Goal: Task Accomplishment & Management: Use online tool/utility

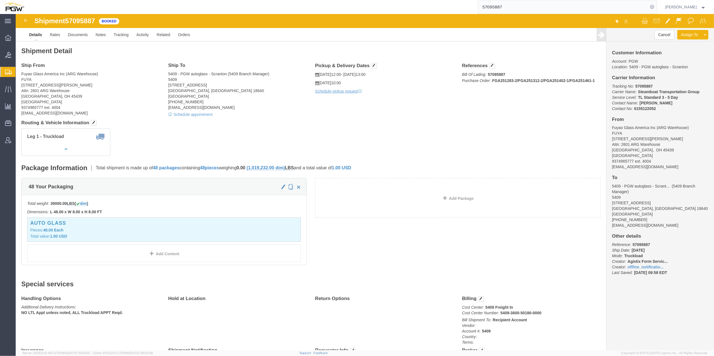
click at [0, 0] on span "Create from Template" at bounding box center [0, 0] width 0 height 0
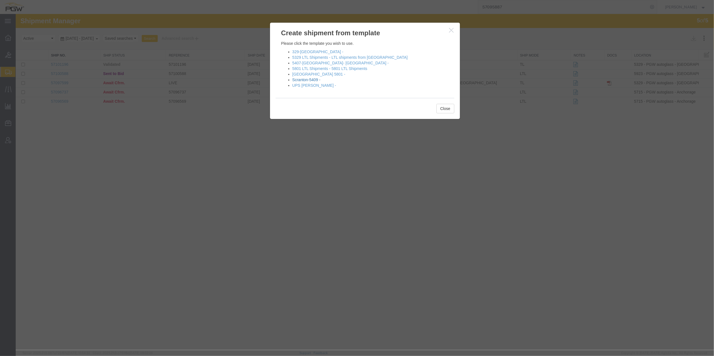
click at [307, 80] on link "Scranton-5409 -" at bounding box center [307, 80] width 28 height 4
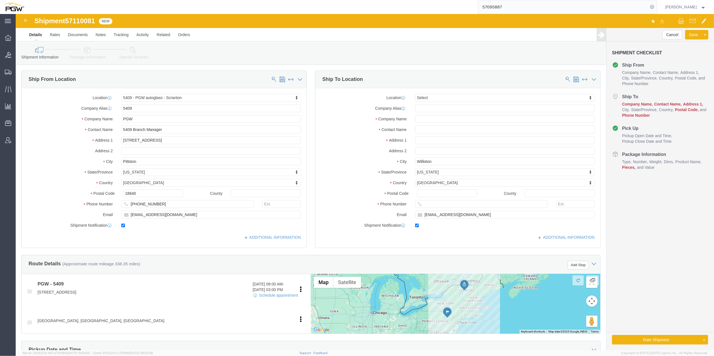
select select "61931"
select select
type input "5559"
select select "28369"
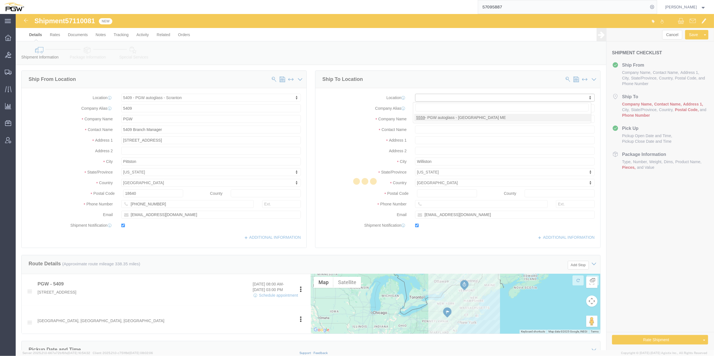
type input "5559"
type input "PGW"
type input "5559 Branch Manager"
type input "[STREET_ADDRESS][PERSON_NAME]"
type input "[PERSON_NAME]"
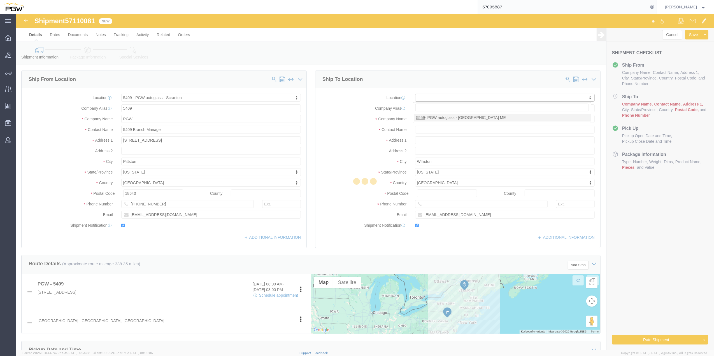
type input "04092"
type input "[PHONE_NUMBER]"
type input "[EMAIL_ADDRESS][DOMAIN_NAME]"
select select "ME"
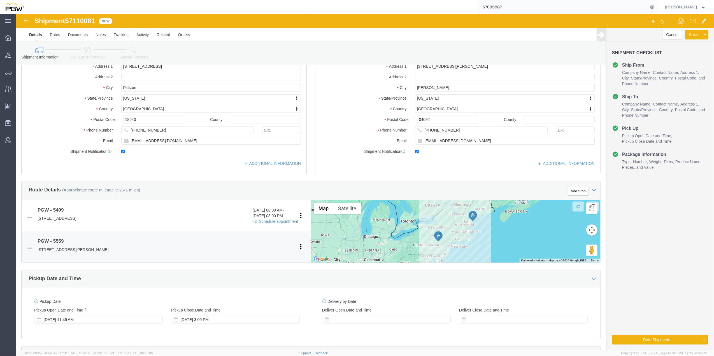
scroll to position [75, 0]
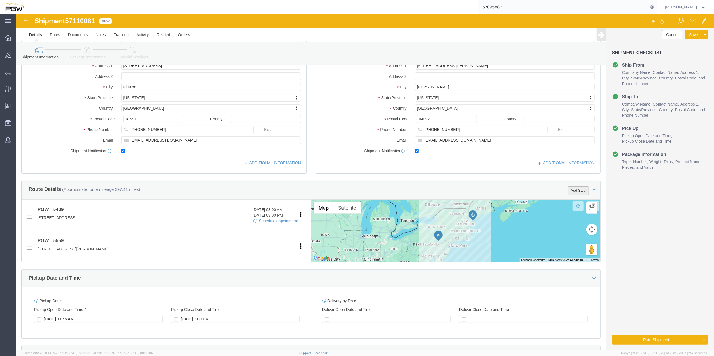
click button "Add Stop"
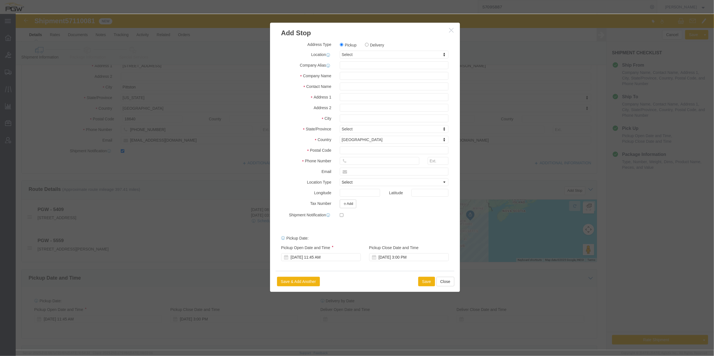
click div "Address Type Pickup Delivery Location Select Select My Profile Location 5303 - …"
click label "Delivery"
click input "Delivery"
radio input "true"
select select
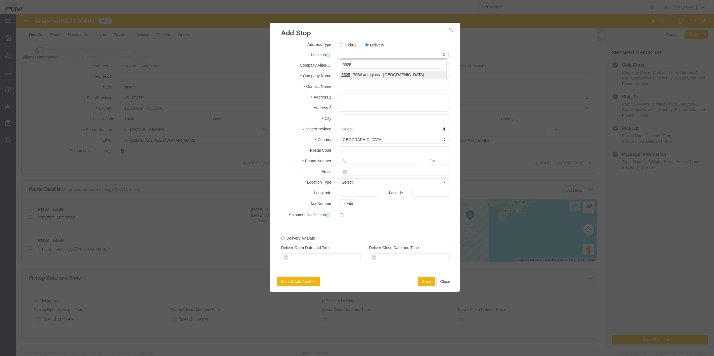
type input "5525"
select select "28353"
type input "5525"
type input "PGW"
type input "5525 Branch Manager"
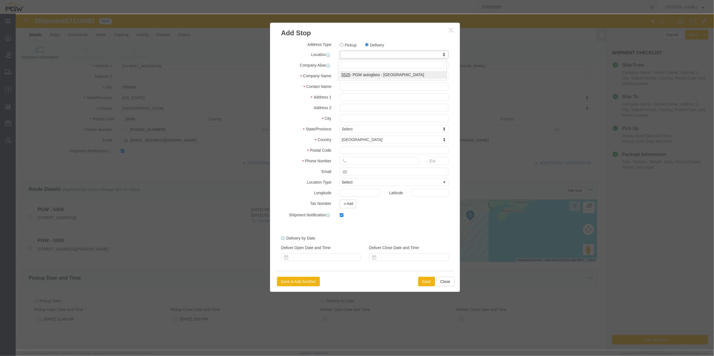
type input "[STREET_ADDRESS]"
type input "Londonderry"
type input "03053"
type input "[PHONE_NUMBER]"
type input "[EMAIL_ADDRESS][DOMAIN_NAME]"
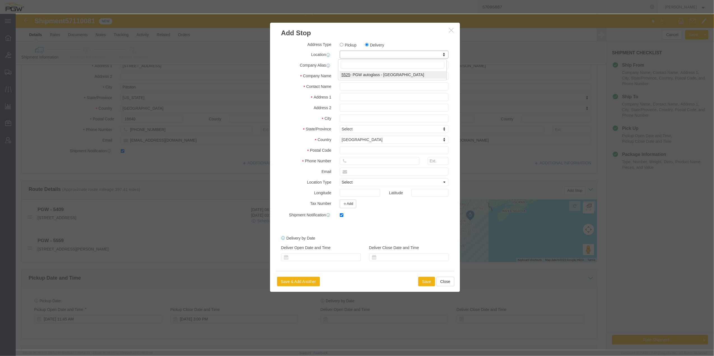
checkbox input "true"
select select "NH"
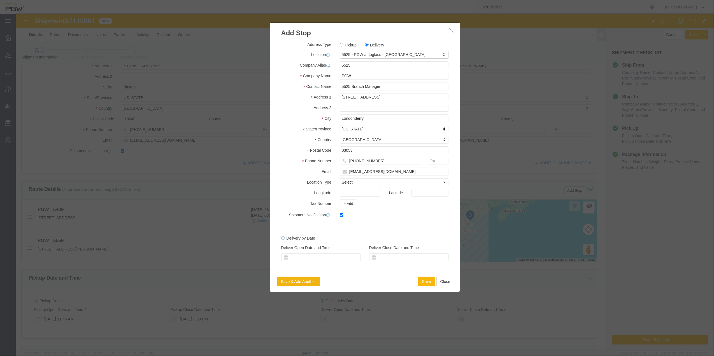
click button "Save"
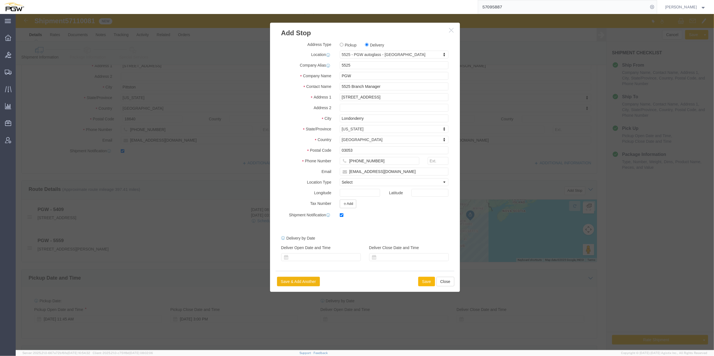
select select "D"
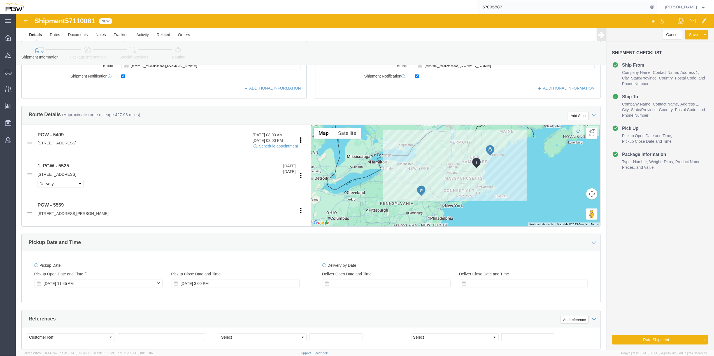
click div "[DATE] 11:45 AM"
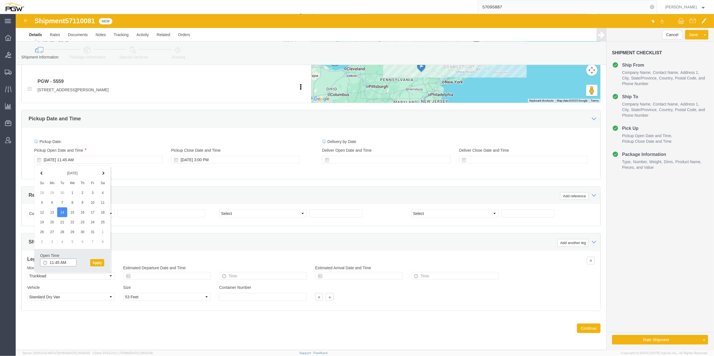
click input "11:45 AM"
type input "8:00 AM"
click button "Apply"
click span "57110081"
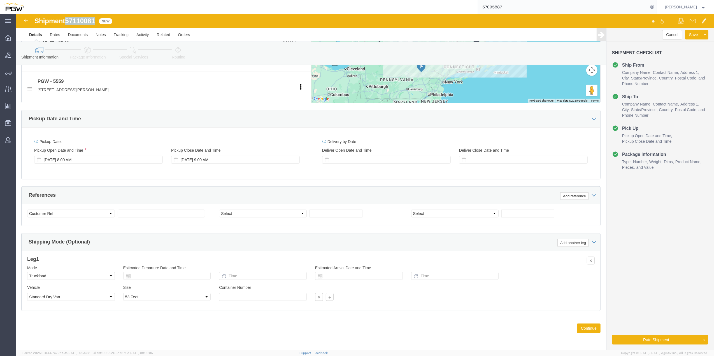
copy span "57110081"
click input "text"
paste input "57110081"
type input "57110081"
click select "Select Account Type Activity ID Airline Appointment Number ASN Batch Request # …"
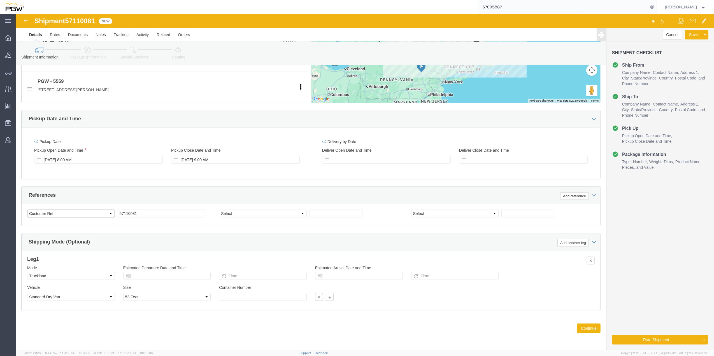
select select "BOL"
click select "Select Account Type Activity ID Airline Appointment Number ASN Batch Request # …"
click input "text"
paste input "669846"
type input "669846"
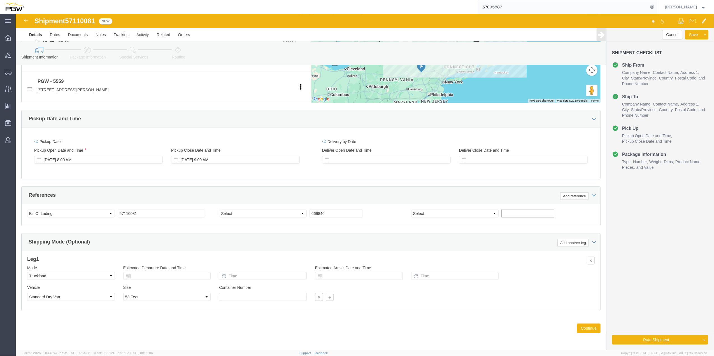
click input "text"
paste input "669842"
type input "669842"
click select "Select Account Type Activity ID Airline Appointment Number ASN Batch Request # …"
select select "ORDERNUM"
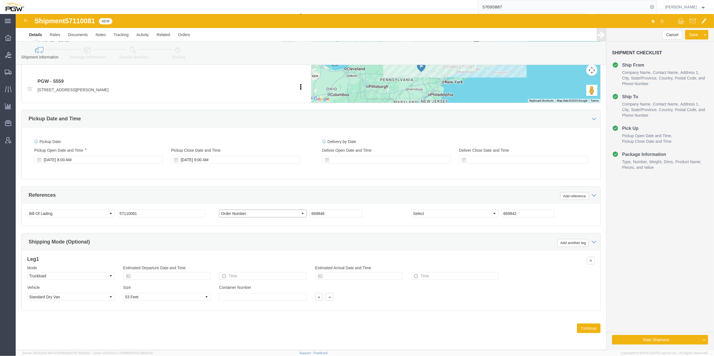
click select "Select Account Type Activity ID Airline Appointment Number ASN Batch Request # …"
select select "ORDERNUM"
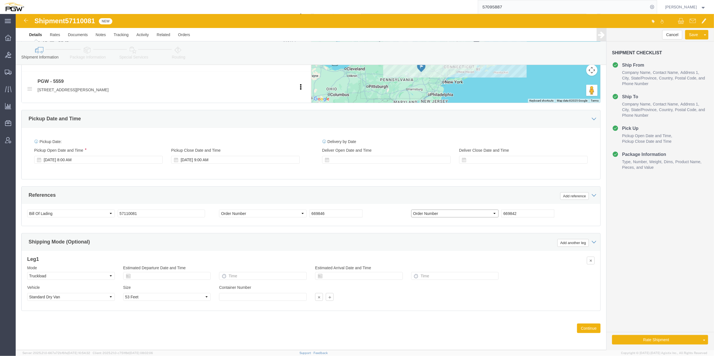
click select "Select Account Type Activity ID Airline Appointment Number ASN Batch Request # …"
click div "Shipping Mode (Optional) Add another leg"
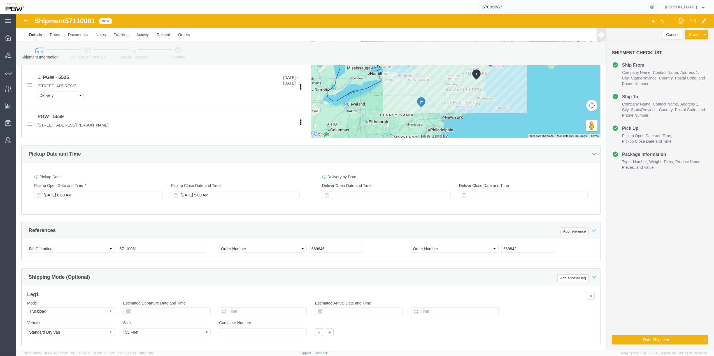
click span "57110081"
copy span "57110081"
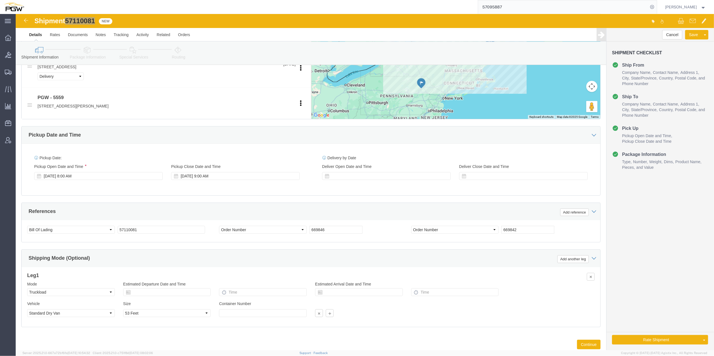
scroll to position [275, 0]
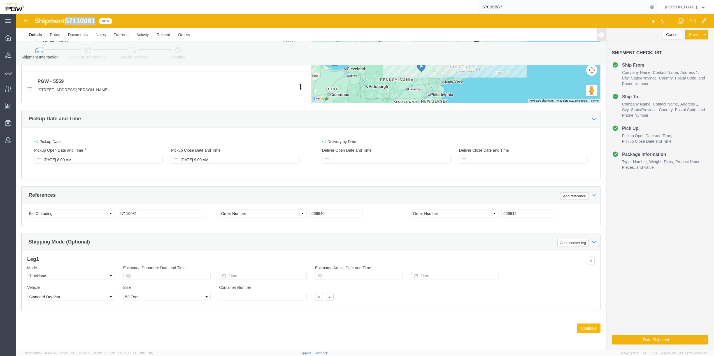
click button "Continue"
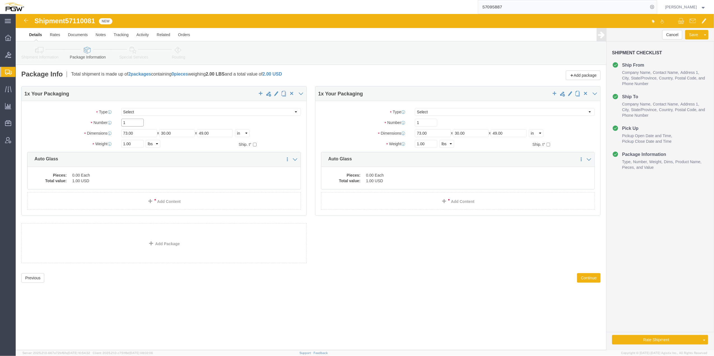
drag, startPoint x: 112, startPoint y: 113, endPoint x: 109, endPoint y: 111, distance: 3.4
click input "1"
drag, startPoint x: 110, startPoint y: 108, endPoint x: 107, endPoint y: 107, distance: 3.7
click input "1"
type input "26"
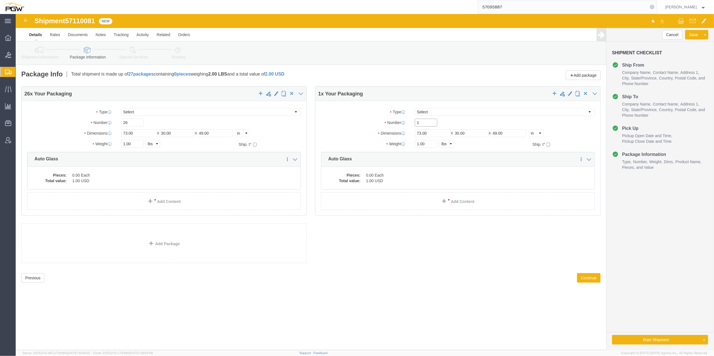
click input "1"
type input "19"
click input "1.00"
paste input "1990"
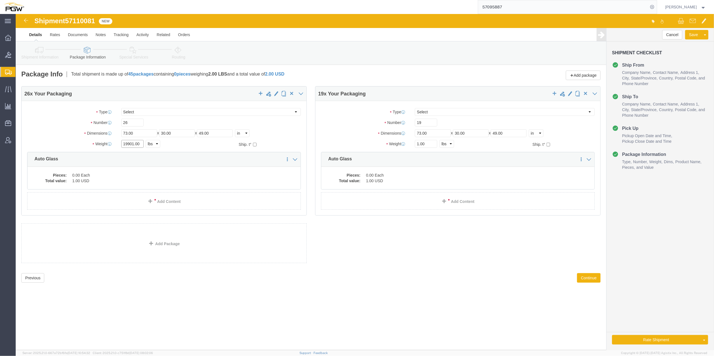
type input "19901.00"
drag, startPoint x: 404, startPoint y: 128, endPoint x: 400, endPoint y: 128, distance: 3.1
click input "1.00"
paste input "3204"
type input "13204.00"
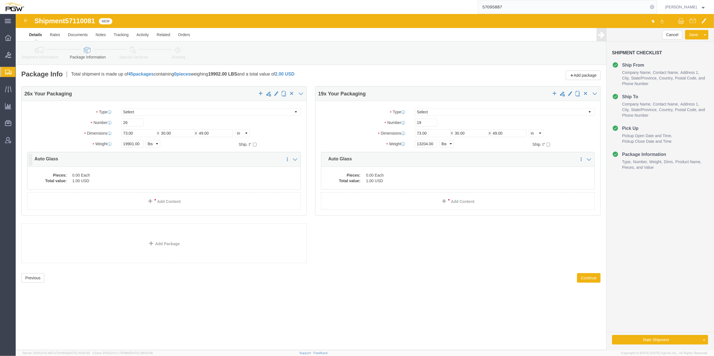
click div "Pieces: 0.00 Each Total value: 1.00 USD"
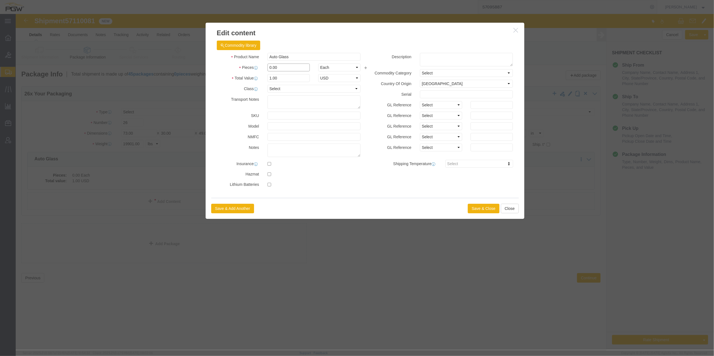
click input "0.00"
type input "26.00"
type input "26"
click div "Save & Add Another Save & Close Close"
click button "Save & Close"
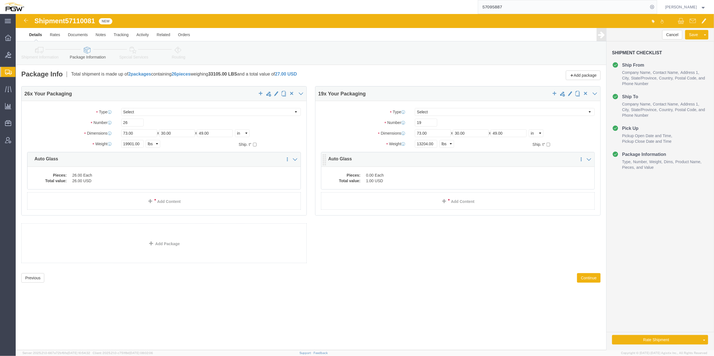
click dd "1.00 USD"
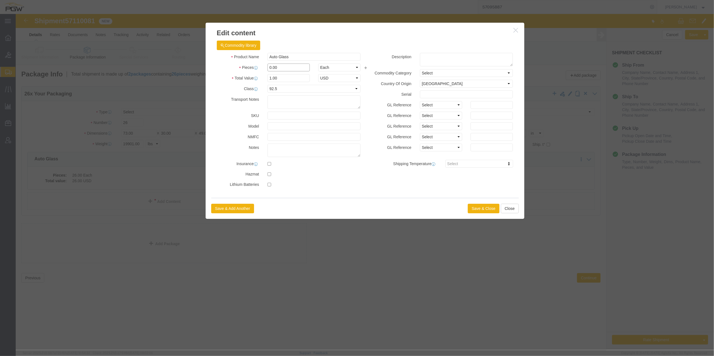
drag, startPoint x: 255, startPoint y: 53, endPoint x: 251, endPoint y: 43, distance: 10.3
click div "0.00"
type input "19.00"
type input "19"
click div "Save & Add Another Save & Close Close"
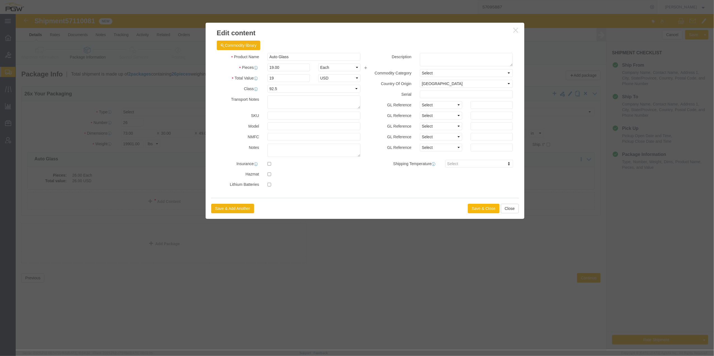
click button "Save & Close"
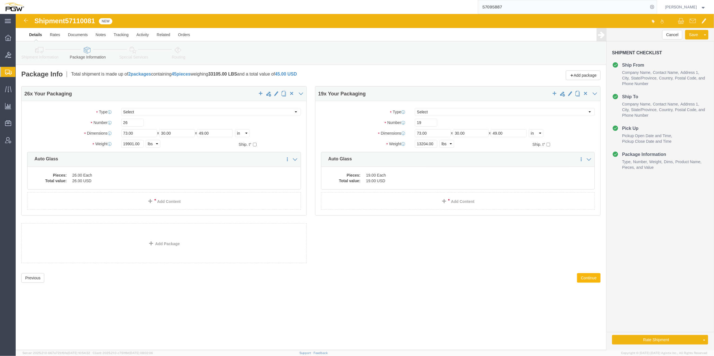
click button "Continue"
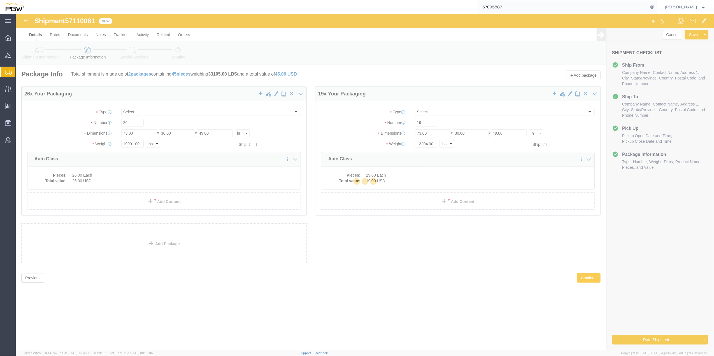
select select
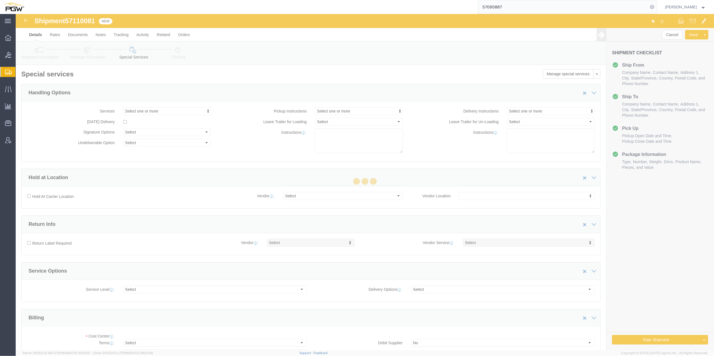
select select "COSTCENTER"
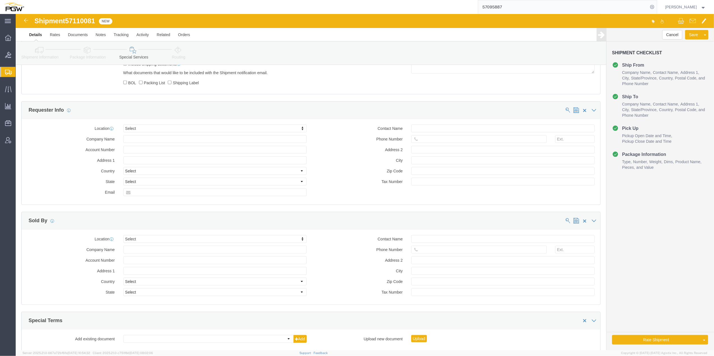
scroll to position [515, 0]
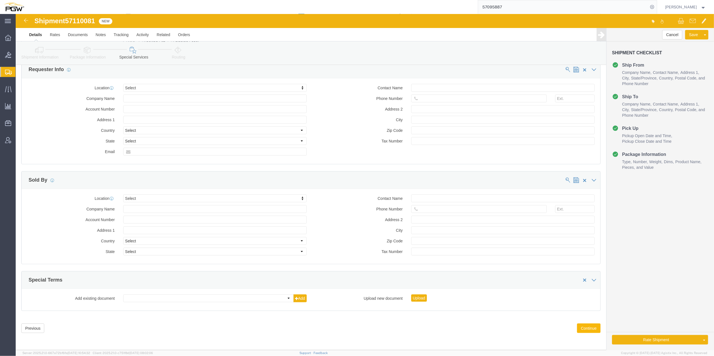
click button "Continue"
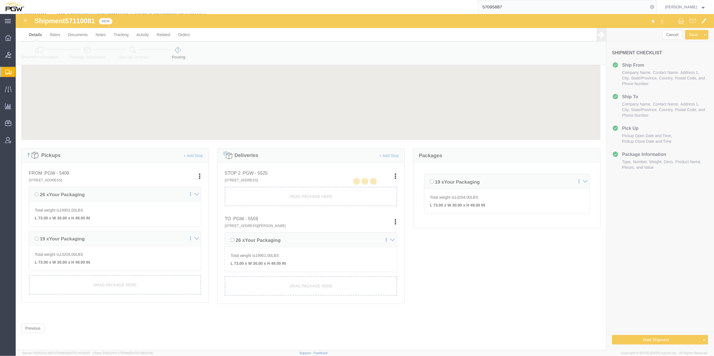
scroll to position [62, 0]
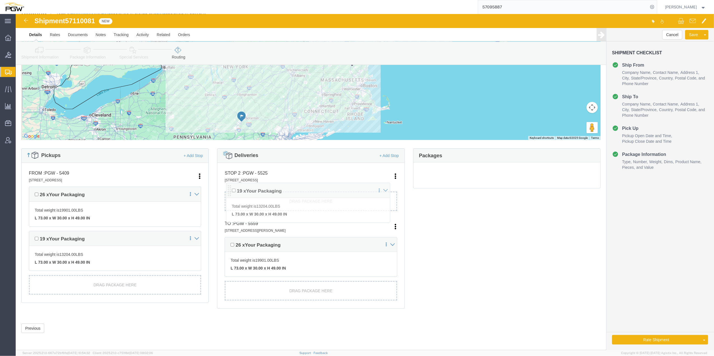
drag, startPoint x: 409, startPoint y: 170, endPoint x: 213, endPoint y: 178, distance: 196.3
click div "Pickups + Add Stop From : PGW - 5409 [STREET_ADDRESS] Edit Move to top Move to …"
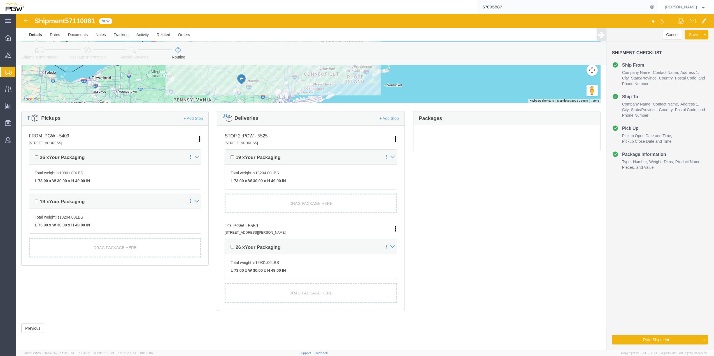
scroll to position [100, 0]
click button "Rate Shipment"
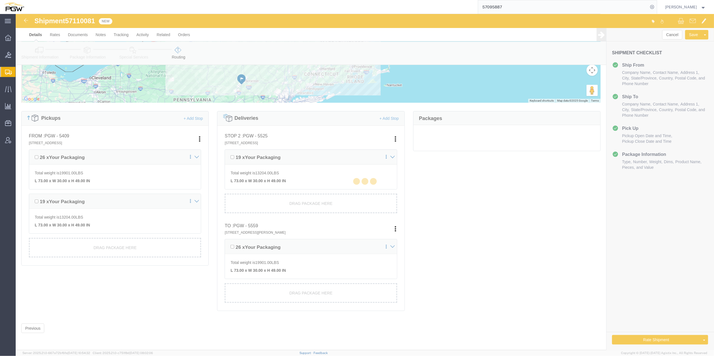
scroll to position [0, 0]
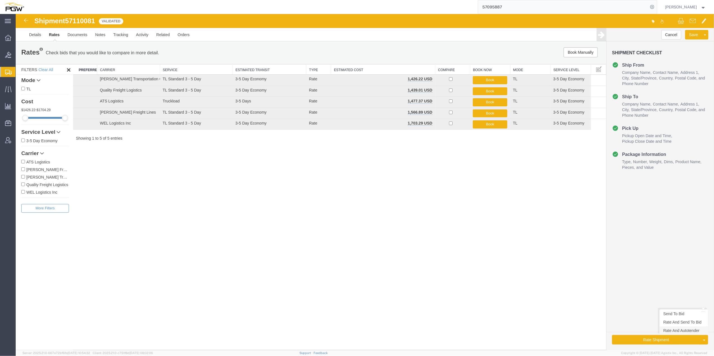
click at [668, 331] on link "Rate And Autotender" at bounding box center [684, 331] width 48 height 8
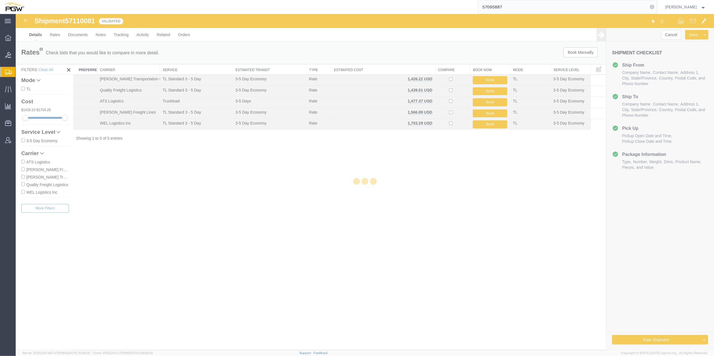
select select "61931"
select select "28369"
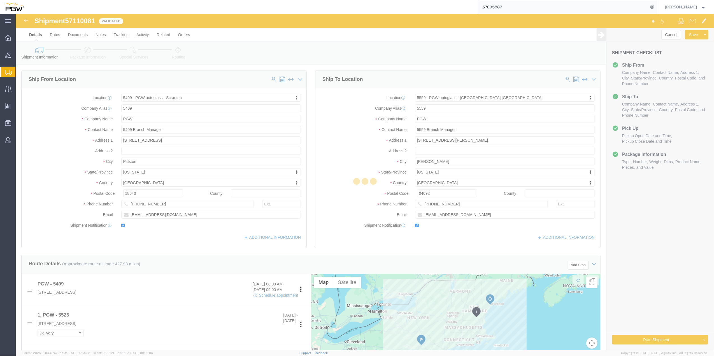
select select "61931"
select select "28369"
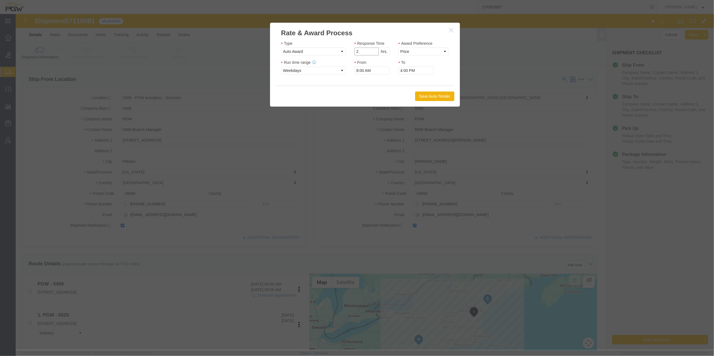
type input "2"
click input "2"
drag, startPoint x: 391, startPoint y: 37, endPoint x: 395, endPoint y: 43, distance: 7.1
click select "Price Carrier Rank"
select select "LANE_RANK"
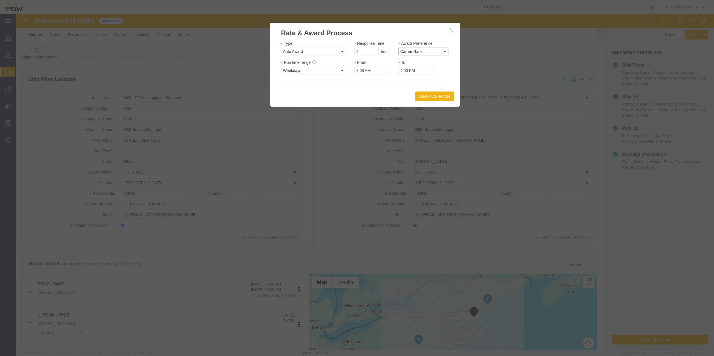
click select "Price Carrier Rank"
click button "Save Auto-Tender"
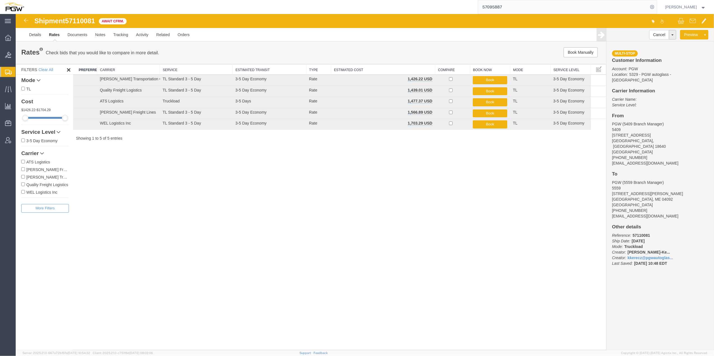
click at [0, 0] on span "Create from Template" at bounding box center [0, 0] width 0 height 0
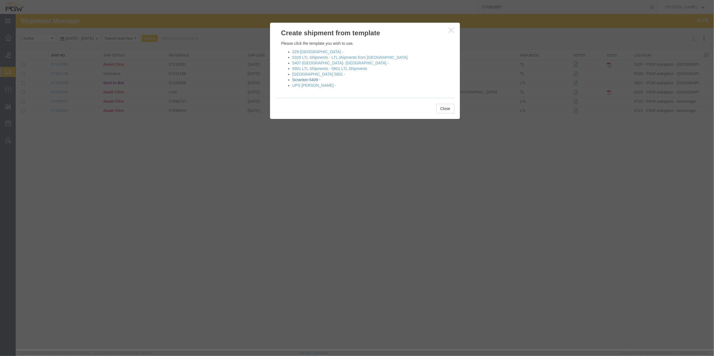
click at [317, 79] on link "Scranton-5409 -" at bounding box center [307, 80] width 28 height 4
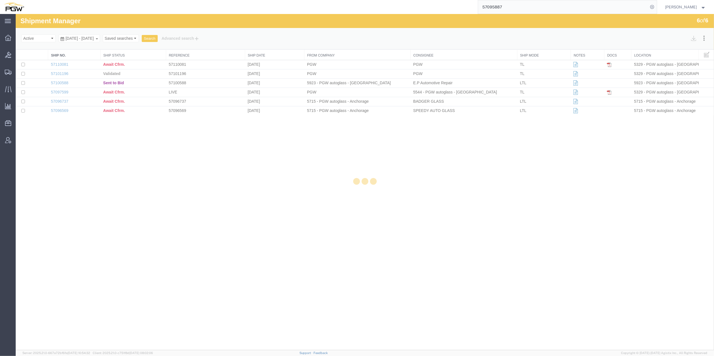
select select "61931"
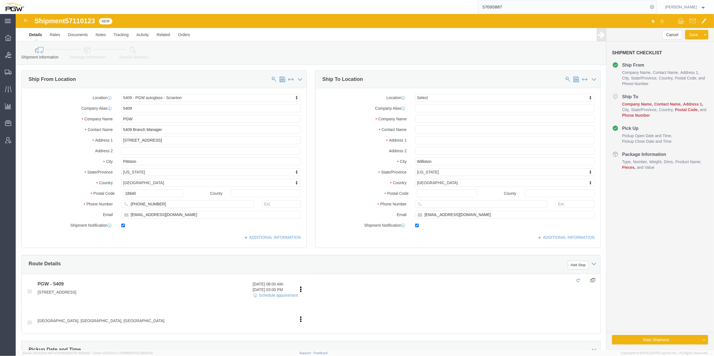
click span "57110123"
copy span "57110123"
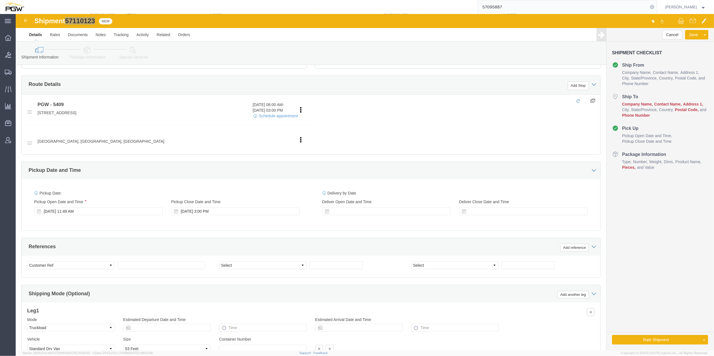
scroll to position [187, 0]
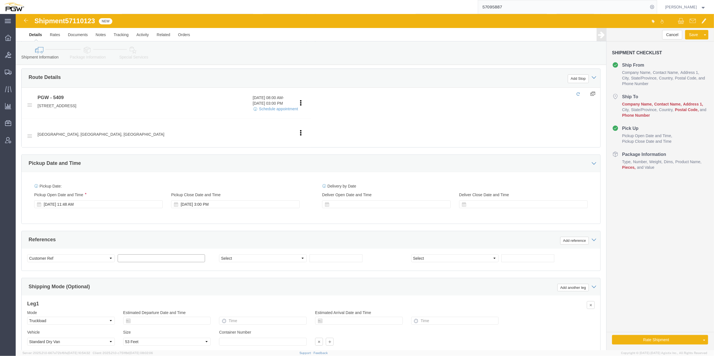
click input "text"
paste input "57110123"
type input "57110123"
click select "Select Account Type Activity ID Airline Appointment Number ASN Batch Request # …"
select select "BOL"
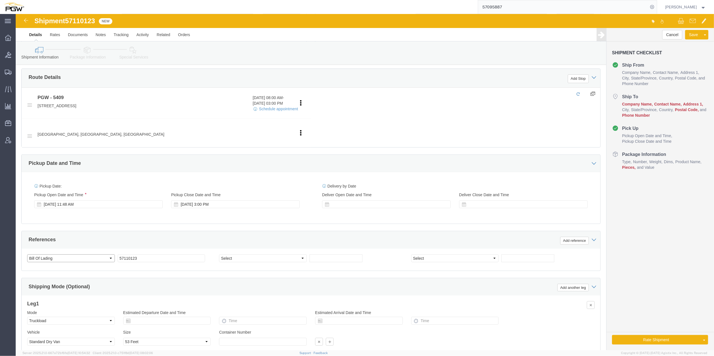
click select "Select Account Type Activity ID Airline Appointment Number ASN Batch Request # …"
click input "text"
paste input "669845"
type input "669845"
click select "Select Account Type Activity ID Airline Appointment Number ASN Batch Request # …"
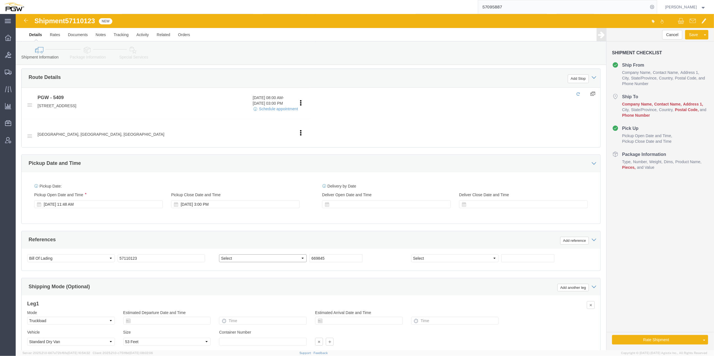
select select "ORDERNUM"
click select "Select Account Type Activity ID Airline Appointment Number ASN Batch Request # …"
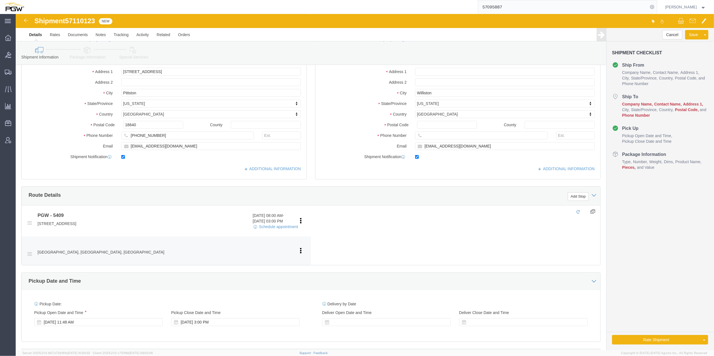
scroll to position [112, 0]
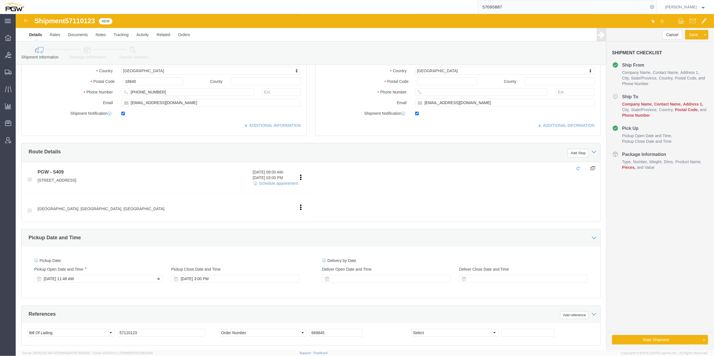
click div "[DATE] 11:48 AM"
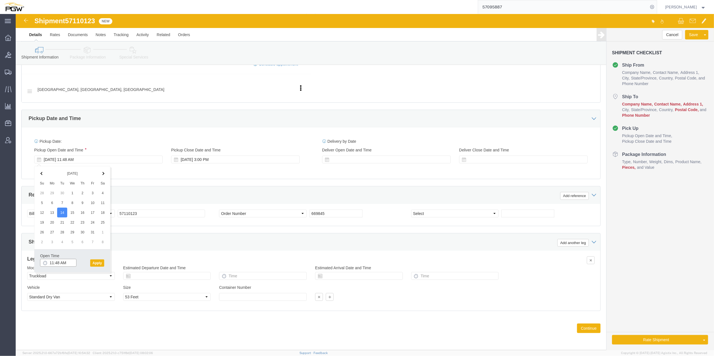
click input "11:48 AM"
click input "10:48 AM"
type input "10:00 AM"
click button "Apply"
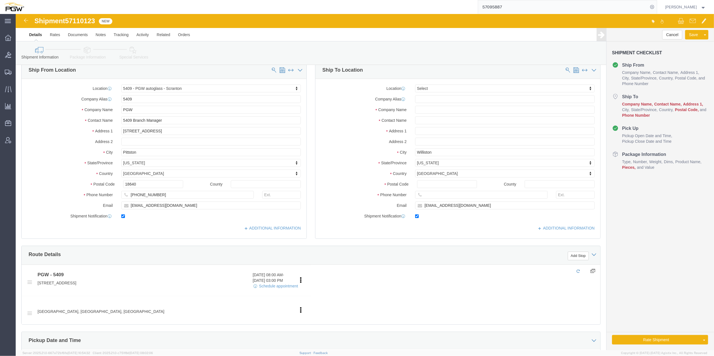
scroll to position [0, 0]
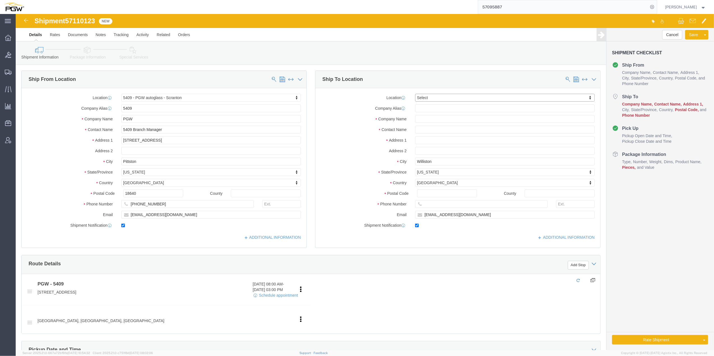
drag, startPoint x: 408, startPoint y: 83, endPoint x: 404, endPoint y: 84, distance: 4.1
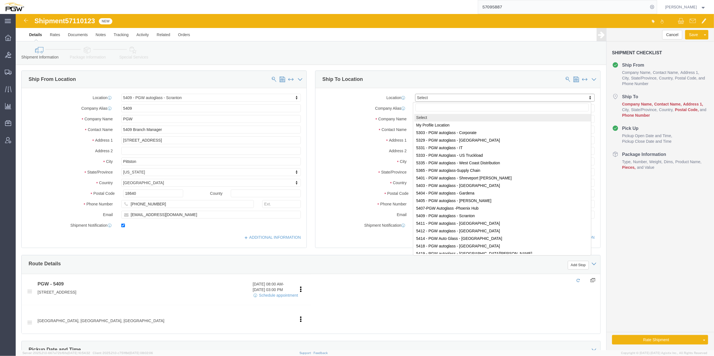
paste input "5549"
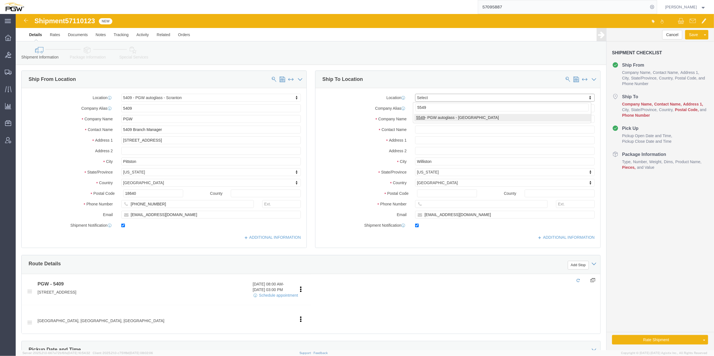
type input "5549"
select select "28365"
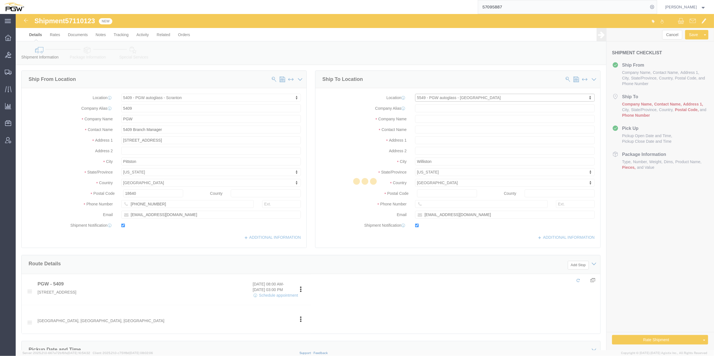
type input "5549"
type input "PGW"
type input "5549 Branch Manager"
type input "[STREET_ADDRESS]"
type input "Westwood"
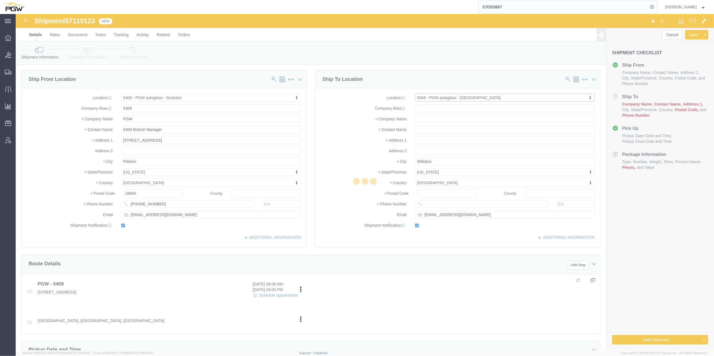
type input "02090"
type input "[PHONE_NUMBER]"
type input "[EMAIL_ADDRESS][DOMAIN_NAME]"
select select "MA"
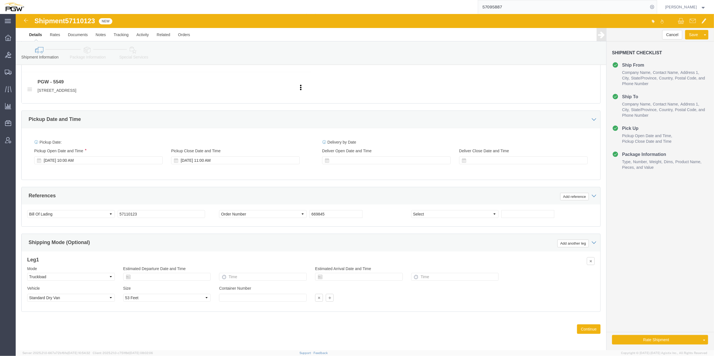
scroll to position [236, 0]
click button "Continue"
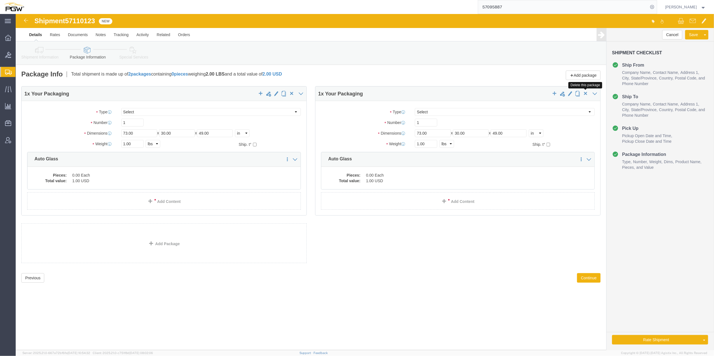
click span "button"
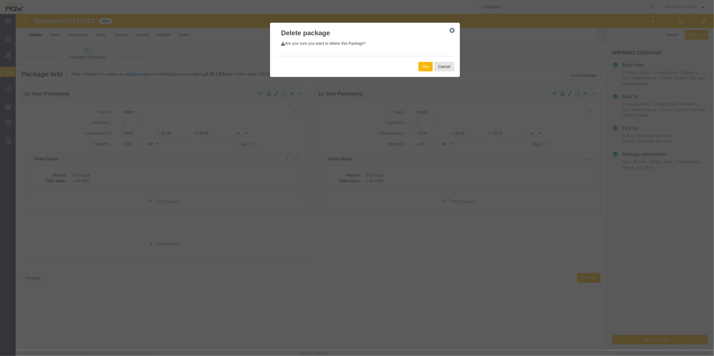
click button "Yes"
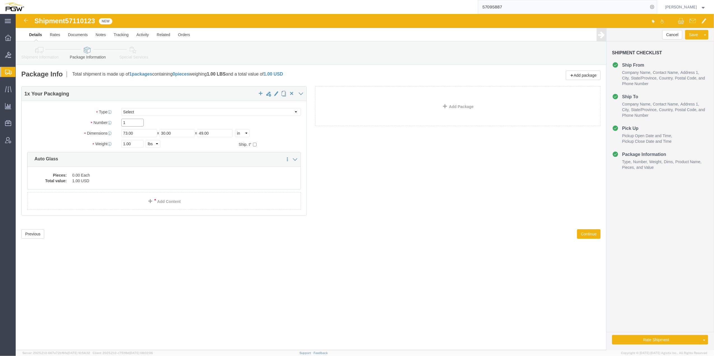
drag, startPoint x: 115, startPoint y: 105, endPoint x: 103, endPoint y: 105, distance: 11.5
click div "1"
type input "36"
click input "1.00"
paste input "25369"
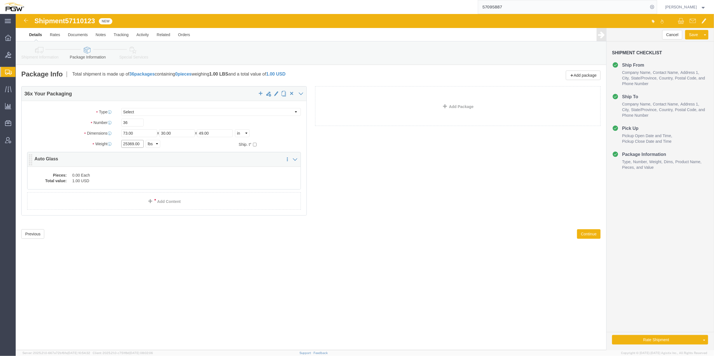
type input "25369.00"
click dd "1.00 USD"
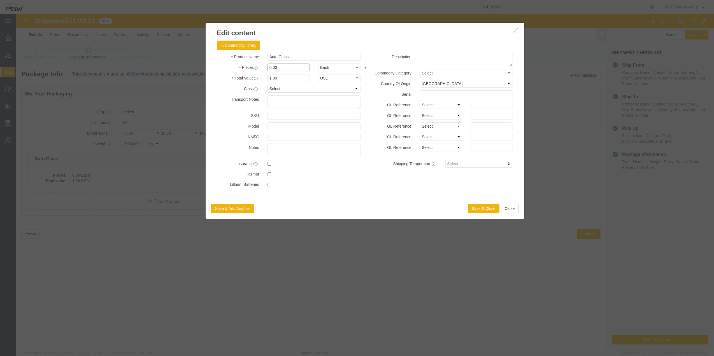
click input "0.00"
type input "36.00"
type input "36"
click button "Save & Close"
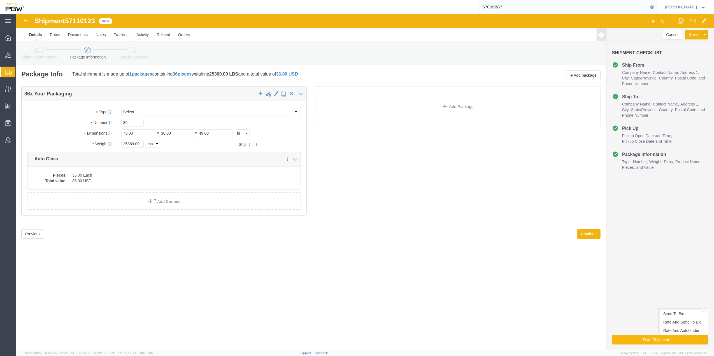
click button "Rate Shipment"
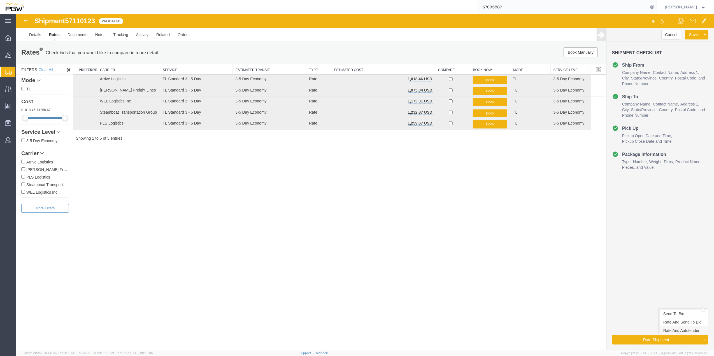
click at [667, 332] on link "Rate And Autotender" at bounding box center [684, 331] width 48 height 8
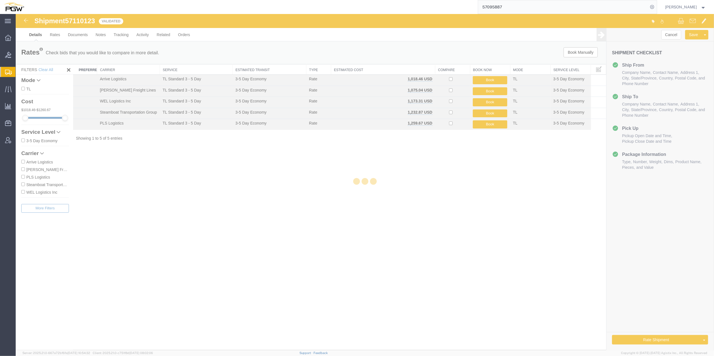
select select "61931"
select select "28365"
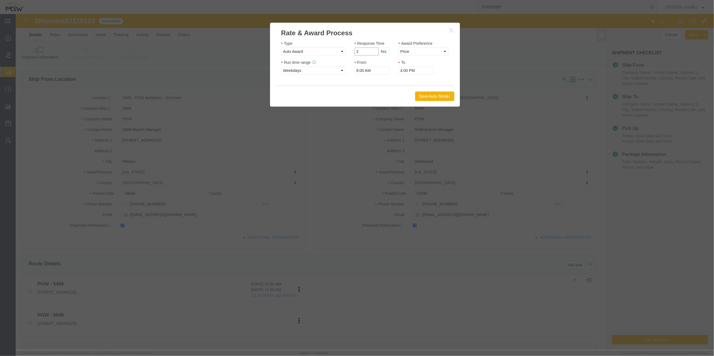
type input "2"
click input "2"
click select "Price Carrier Rank"
select select "LANE_RANK"
click select "Price Carrier Rank"
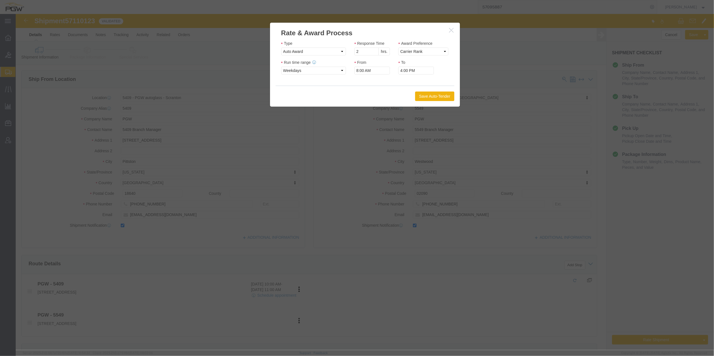
click div "Save Auto-Tender"
click button "Save Auto-Tender"
